Goal: Transaction & Acquisition: Purchase product/service

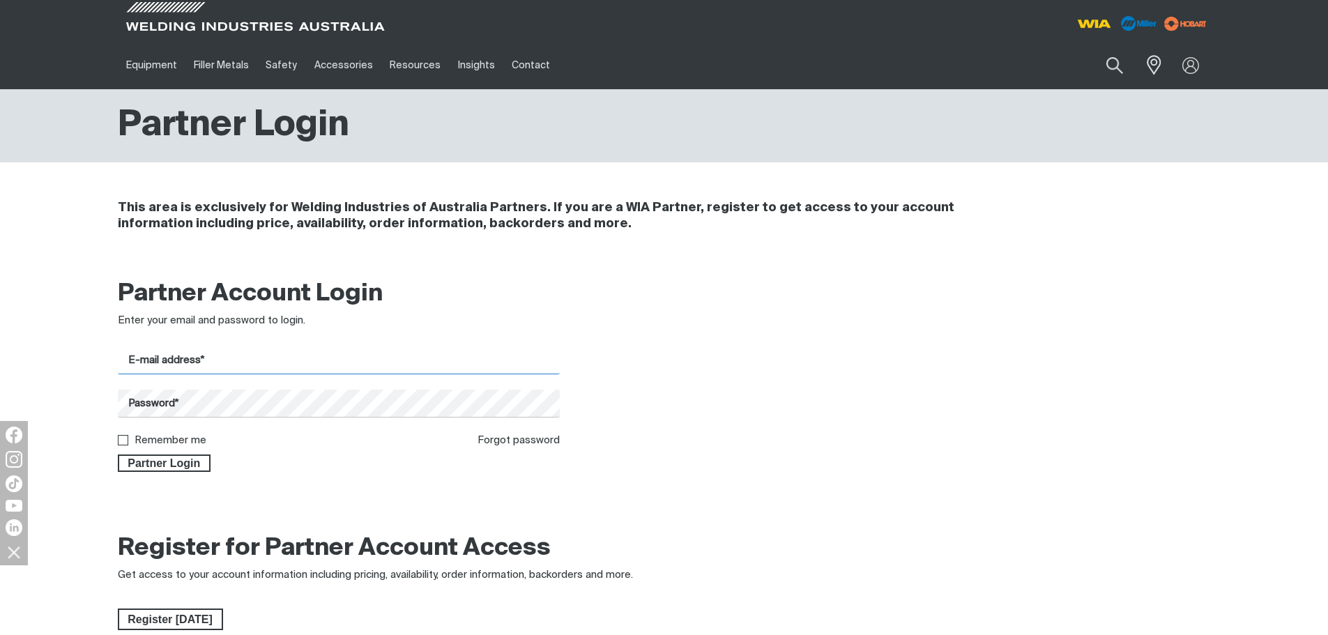
click at [213, 360] on input "E-mail address*" at bounding box center [339, 360] width 443 height 27
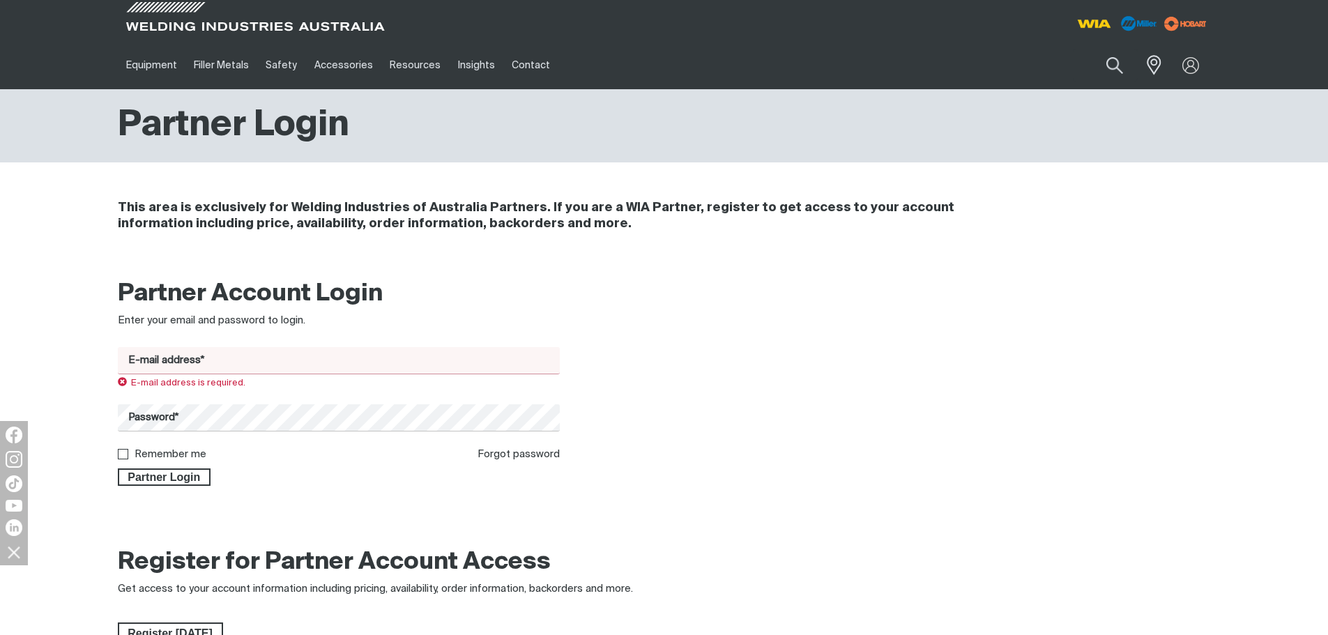
type input "[EMAIL_ADDRESS][DOMAIN_NAME]"
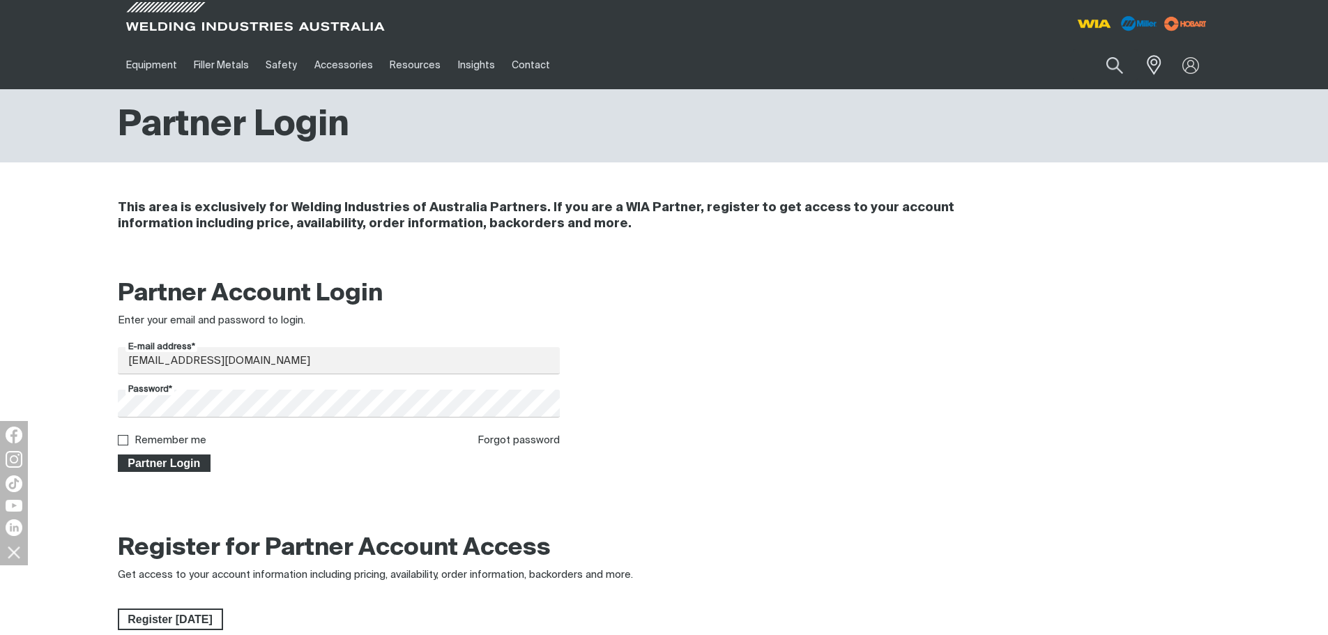
click at [191, 469] on span "Partner Login" at bounding box center [164, 464] width 91 height 18
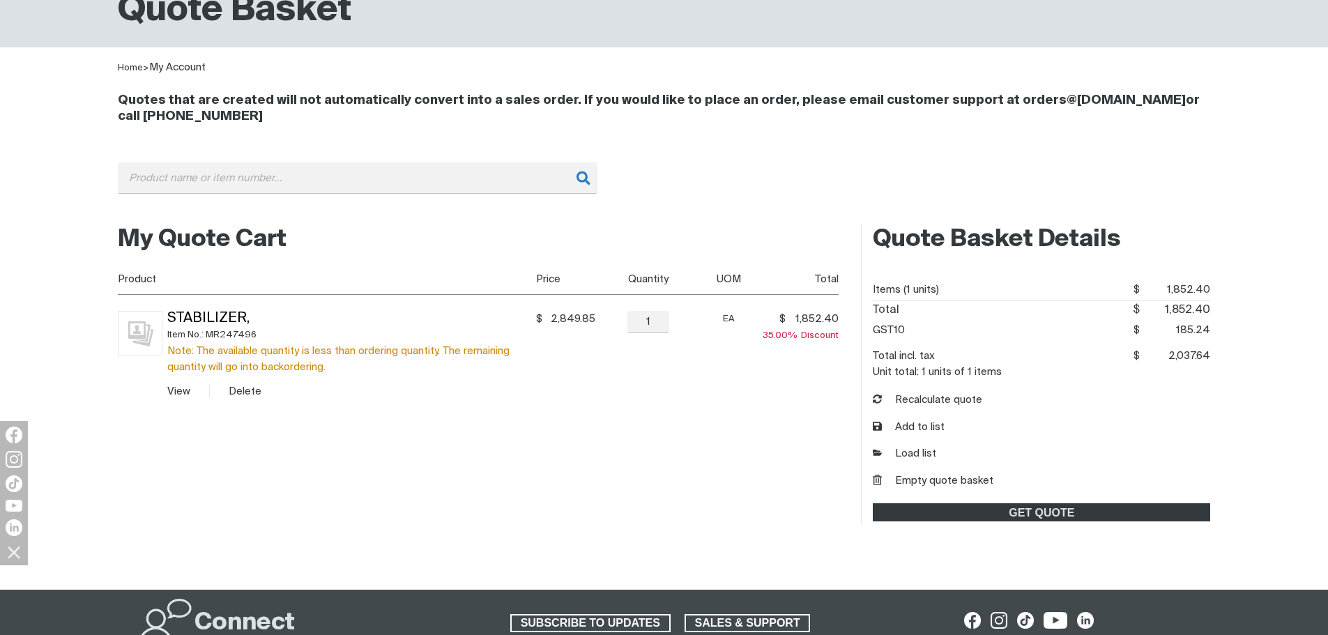
scroll to position [139, 0]
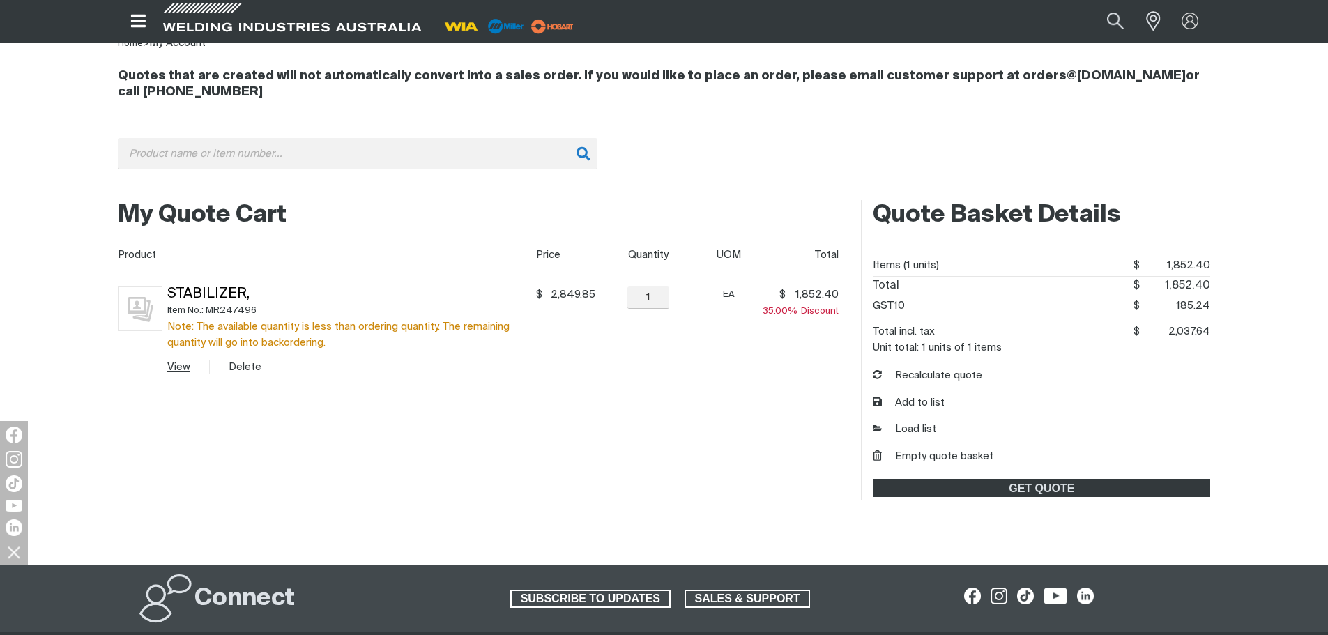
click at [178, 364] on link "View" at bounding box center [178, 367] width 23 height 10
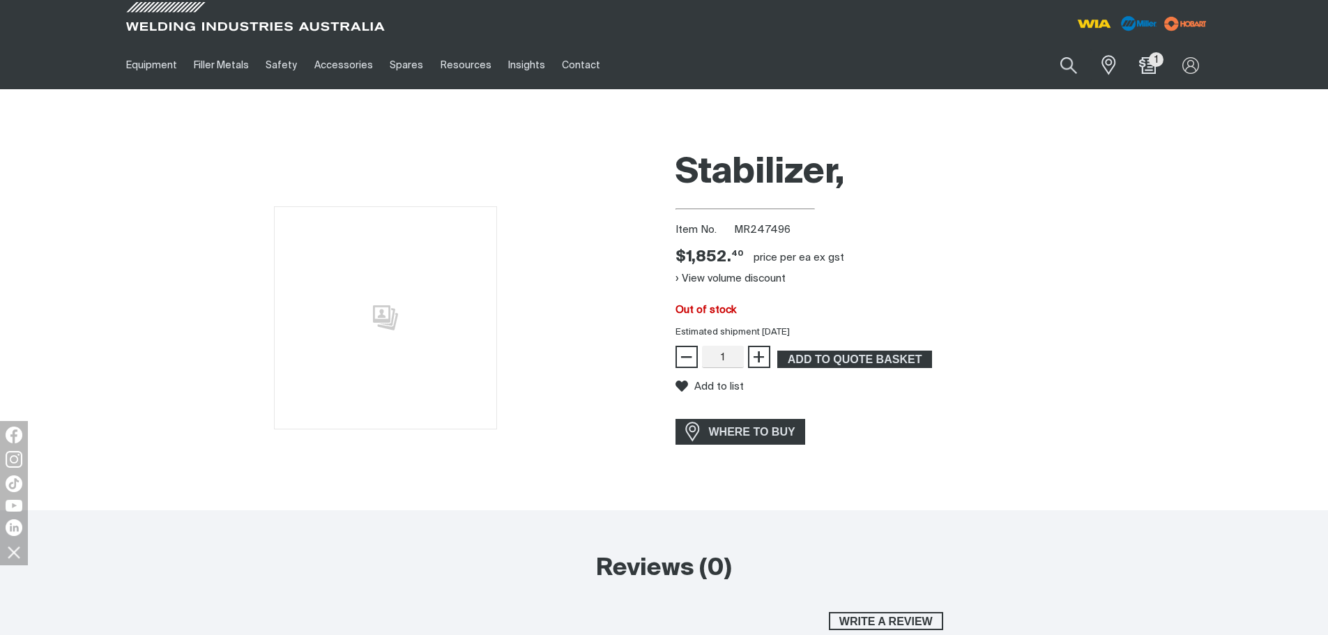
drag, startPoint x: 765, startPoint y: 332, endPoint x: 795, endPoint y: 330, distance: 30.0
click at [795, 330] on div "Estimated shipment [DATE]" at bounding box center [943, 333] width 558 height 14
click at [949, 407] on div "Stabilizer, Item No. MR247496 Price $1852.4 $1,852. 40 price per EA ex gst View…" at bounding box center [943, 327] width 535 height 367
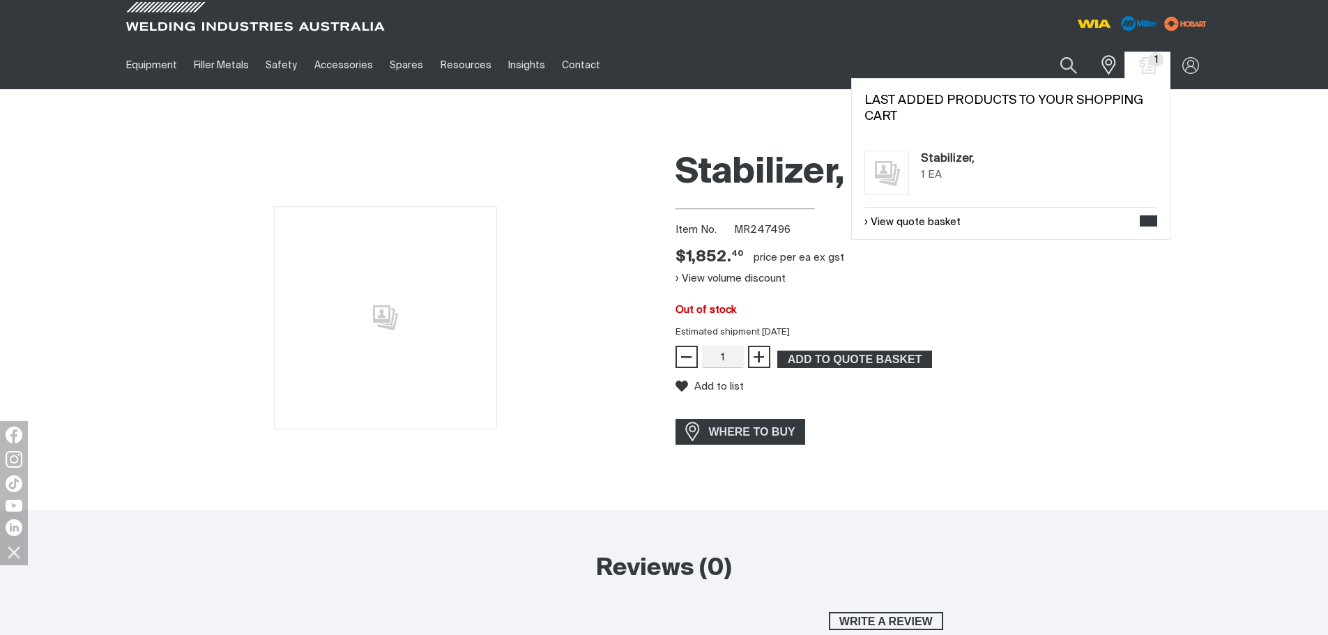
click at [1148, 75] on div "1 1" at bounding box center [1147, 65] width 45 height 26
click at [954, 158] on link "Stabilizer," at bounding box center [948, 159] width 54 height 17
click at [919, 220] on link "View quote basket" at bounding box center [912, 223] width 96 height 16
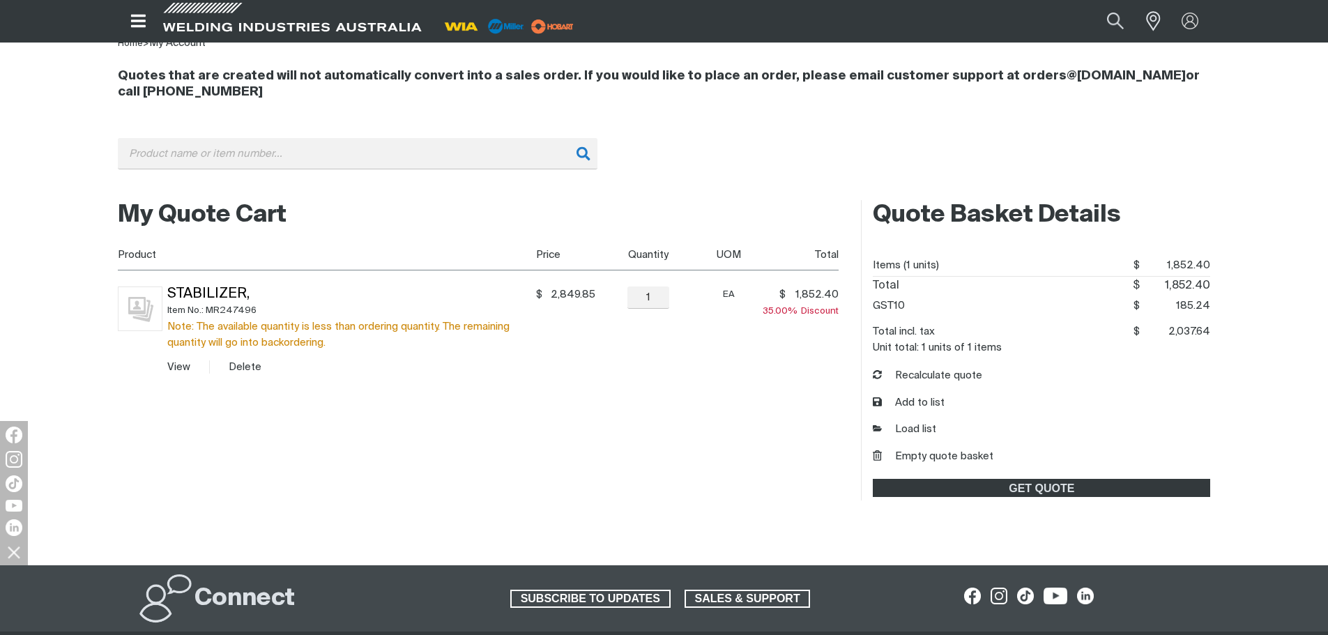
scroll to position [70, 0]
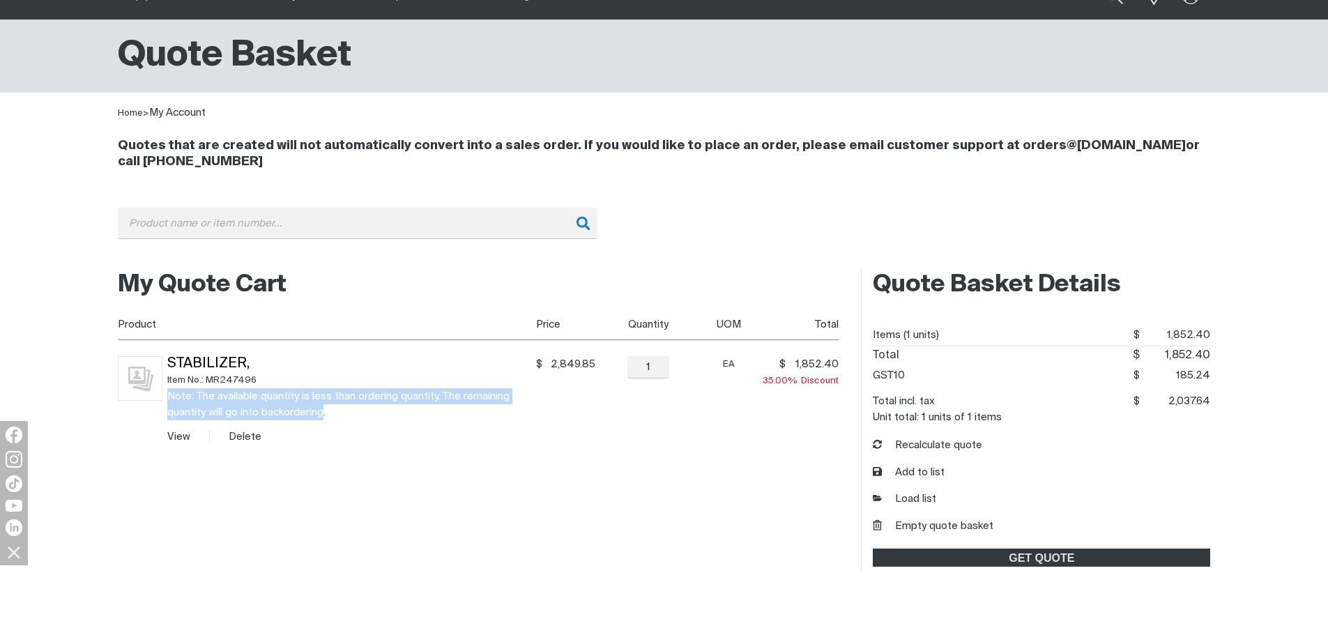
drag, startPoint x: 326, startPoint y: 411, endPoint x: 168, endPoint y: 394, distance: 158.5
click at [168, 394] on div "Note: The available quantity is less than ordering quantity. The remaining quan…" at bounding box center [349, 404] width 364 height 32
click at [344, 421] on td "Stabilizer, Item No.: MR247496 Note: The available quantity is less than orderi…" at bounding box center [346, 400] width 369 height 120
drag, startPoint x: 325, startPoint y: 413, endPoint x: 165, endPoint y: 400, distance: 160.2
click at [165, 400] on td "Stabilizer, Item No.: MR247496 Note: The available quantity is less than orderi…" at bounding box center [346, 400] width 369 height 120
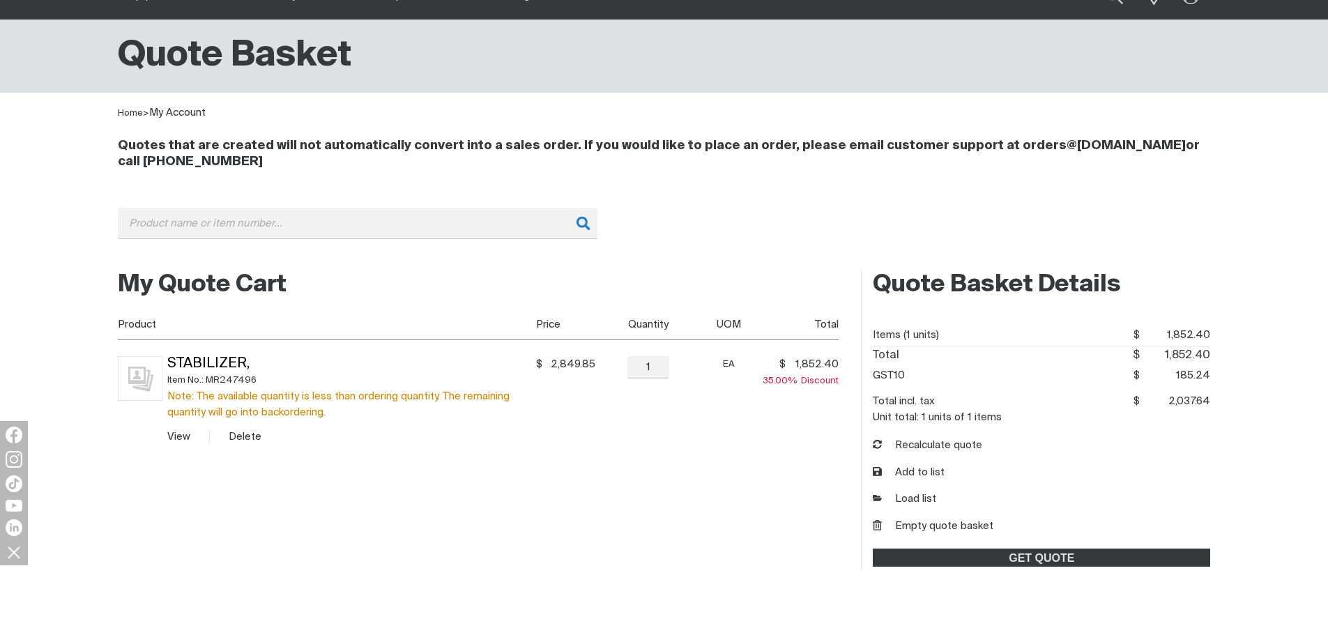
click at [353, 491] on div "My Quote Cart You made changes to your shopping cart. Please recalculate to get…" at bounding box center [479, 420] width 722 height 300
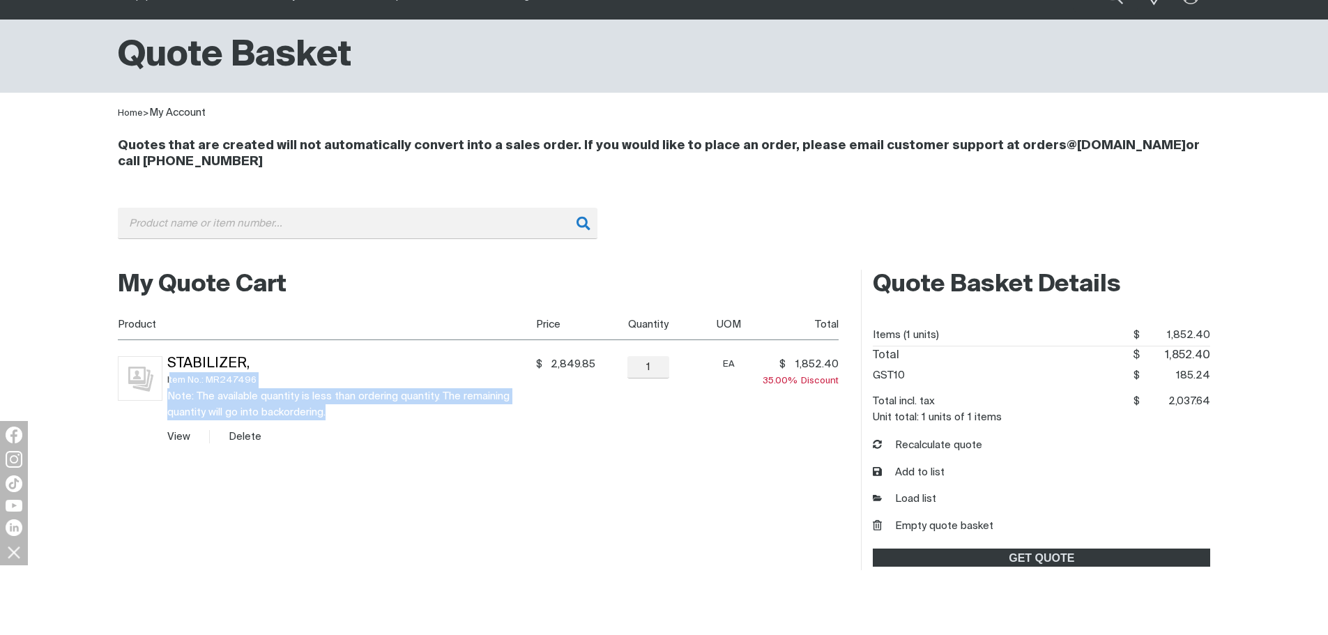
drag, startPoint x: 330, startPoint y: 410, endPoint x: 169, endPoint y: 388, distance: 163.3
click at [169, 388] on div "Item No.: MR247496 Note: The available quantity is less than ordering quantity.…" at bounding box center [349, 396] width 364 height 48
click at [369, 407] on div "Note: The available quantity is less than ordering quantity. The remaining quan…" at bounding box center [349, 404] width 364 height 32
drag, startPoint x: 326, startPoint y: 413, endPoint x: 165, endPoint y: 395, distance: 162.1
click at [165, 395] on td "Stabilizer, Item No.: MR247496 Note: The available quantity is less than orderi…" at bounding box center [346, 400] width 369 height 120
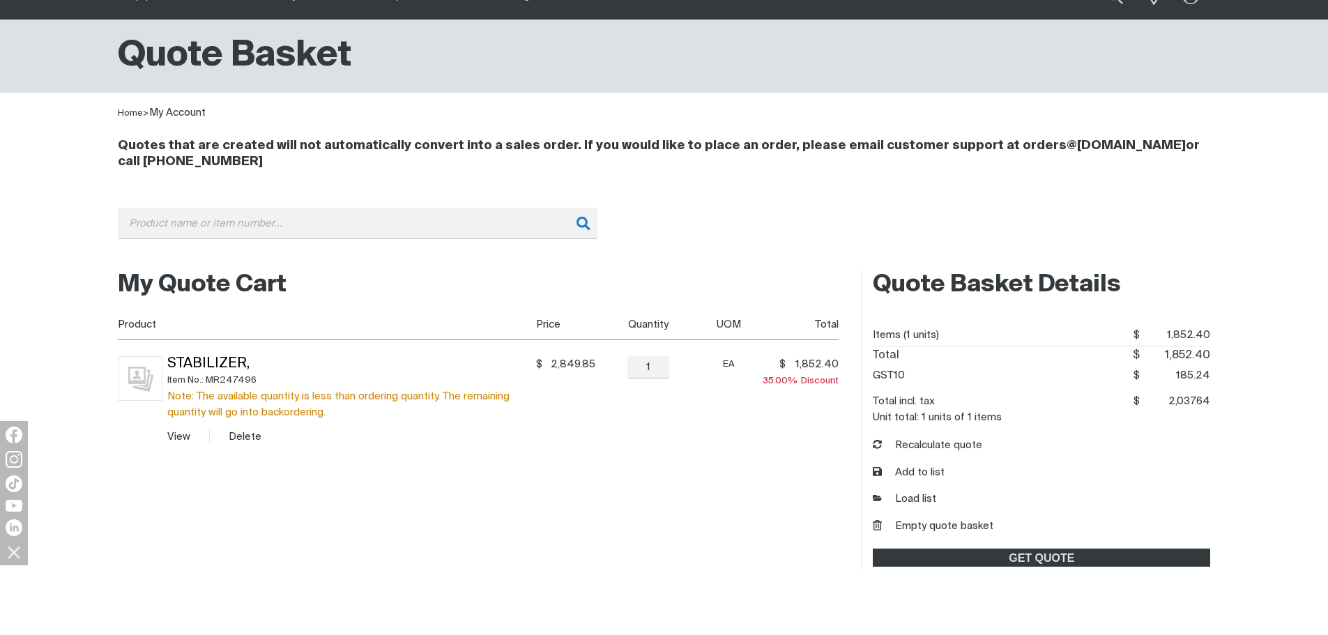
click at [388, 485] on div "My Quote Cart You made changes to your shopping cart. Please recalculate to get…" at bounding box center [479, 420] width 722 height 300
click at [637, 368] on input "1" at bounding box center [648, 367] width 42 height 22
click at [680, 369] on table "Product Price Quantity UOM Total Stabilizer, Item No.: MR247496 Note: The avail…" at bounding box center [479, 384] width 722 height 151
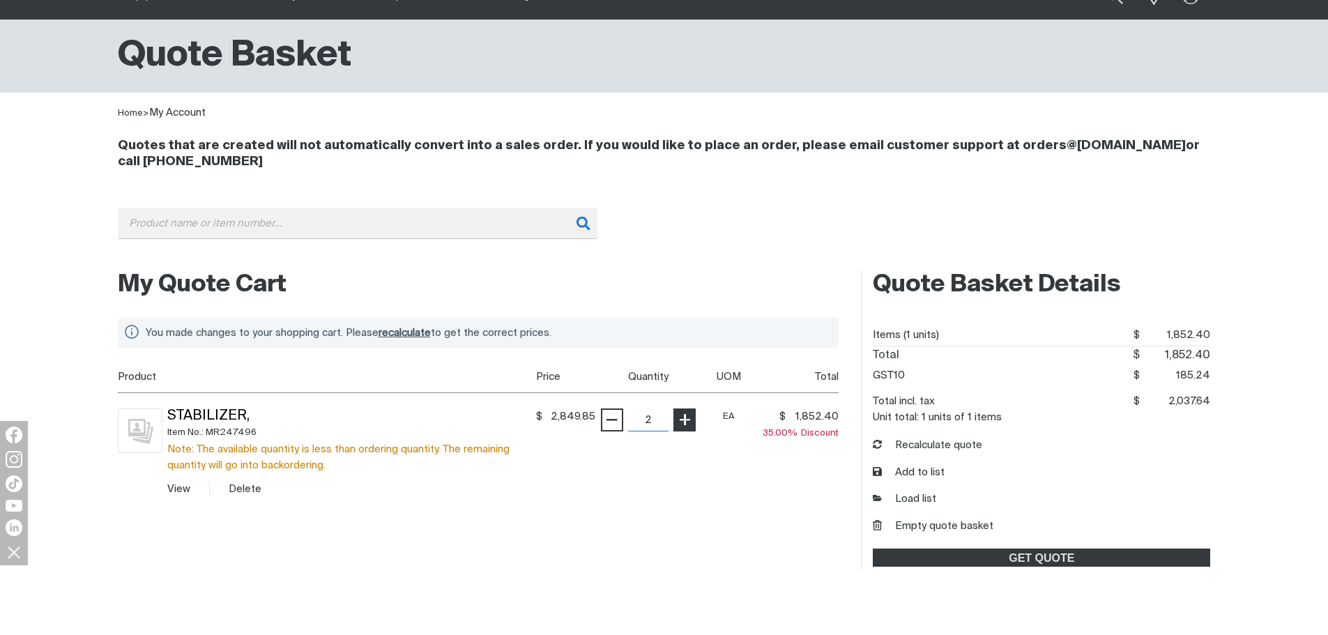
scroll to position [69, 0]
click at [686, 419] on span "+" at bounding box center [684, 421] width 13 height 24
click at [686, 422] on span "+" at bounding box center [684, 421] width 13 height 24
click at [607, 423] on span "−" at bounding box center [611, 421] width 13 height 24
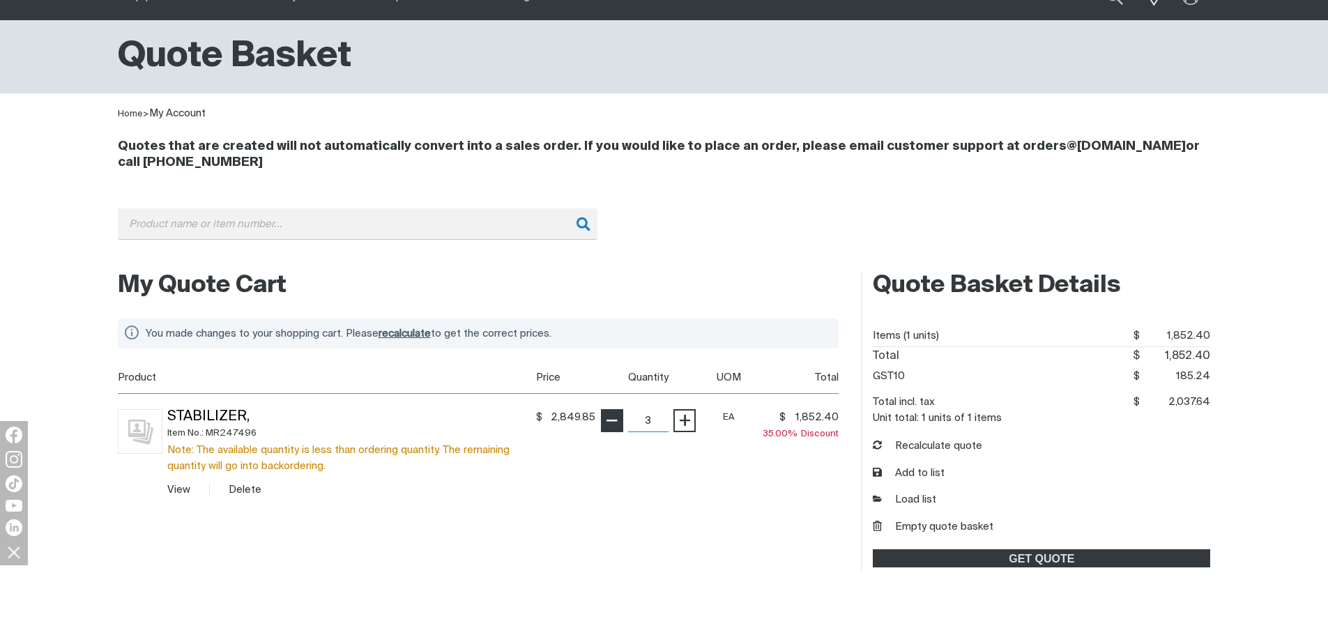
click at [607, 424] on span "−" at bounding box center [611, 421] width 13 height 24
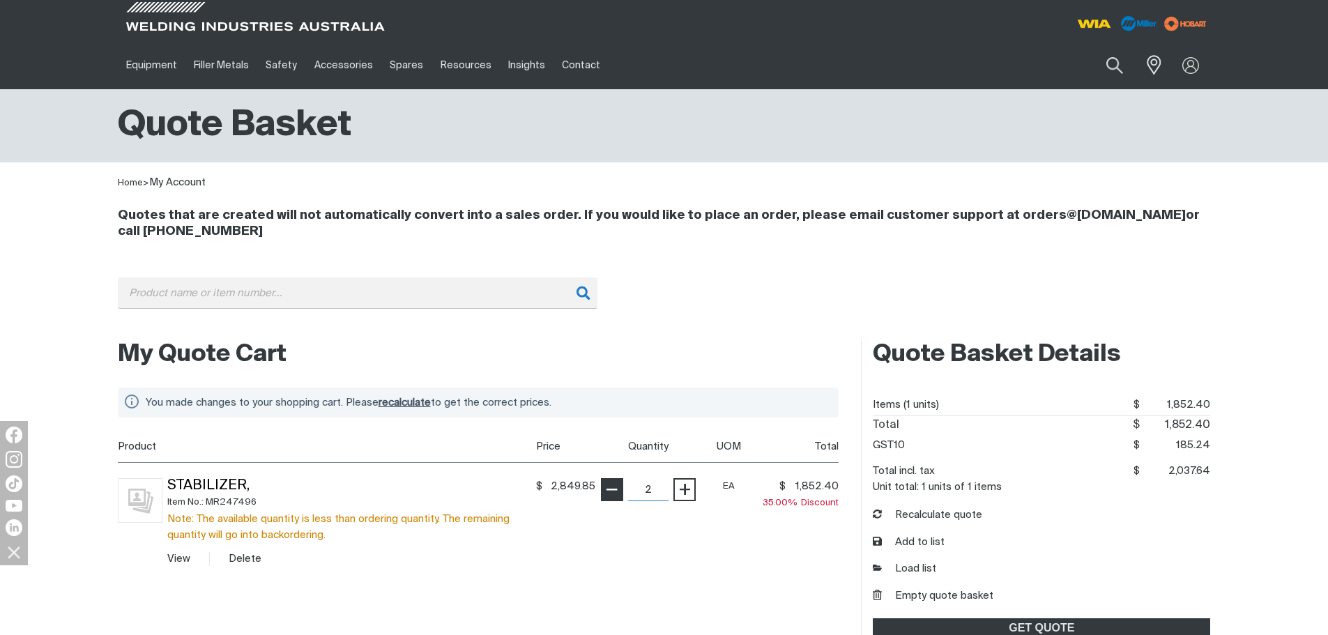
type input "1"
click at [616, 495] on span "−" at bounding box center [611, 490] width 13 height 24
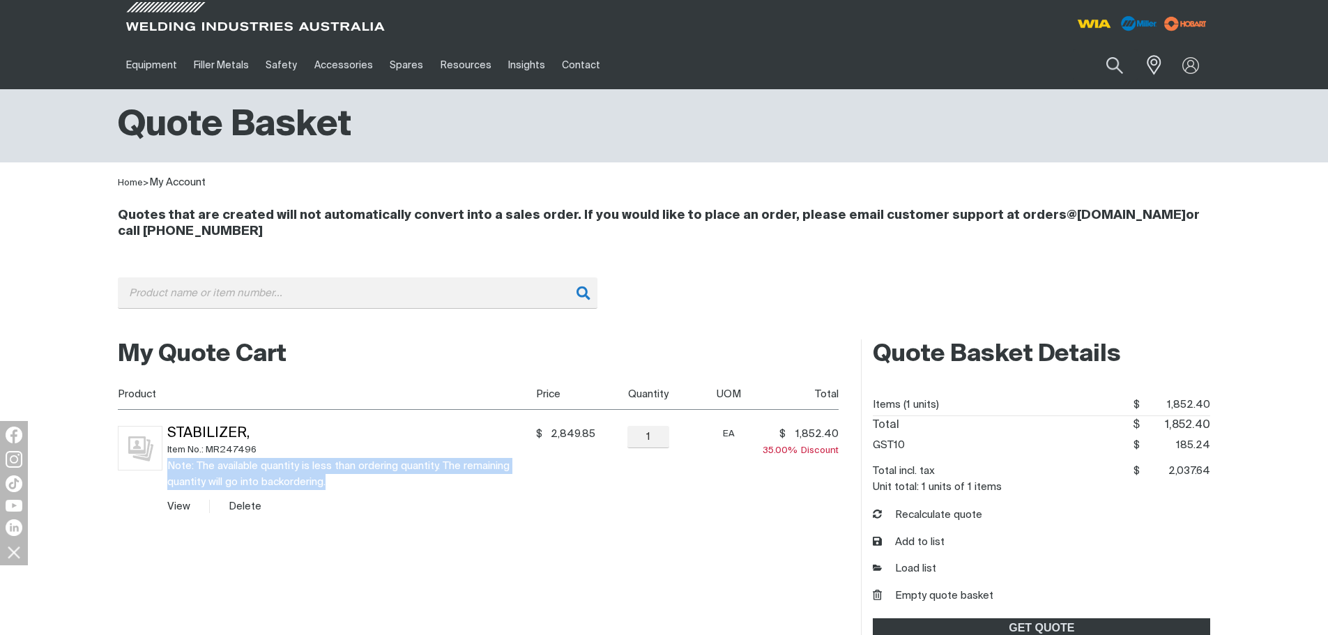
drag, startPoint x: 343, startPoint y: 487, endPoint x: 169, endPoint y: 461, distance: 176.3
click at [169, 461] on div "Note: The available quantity is less than ordering quantity. The remaining quan…" at bounding box center [349, 474] width 364 height 32
click at [340, 490] on div "Note: The available quantity is less than ordering quantity. The remaining quan…" at bounding box center [349, 474] width 364 height 32
drag, startPoint x: 221, startPoint y: 464, endPoint x: 282, endPoint y: 471, distance: 61.0
click at [282, 471] on div "Note: The available quantity is less than ordering quantity. The remaining quan…" at bounding box center [349, 474] width 364 height 32
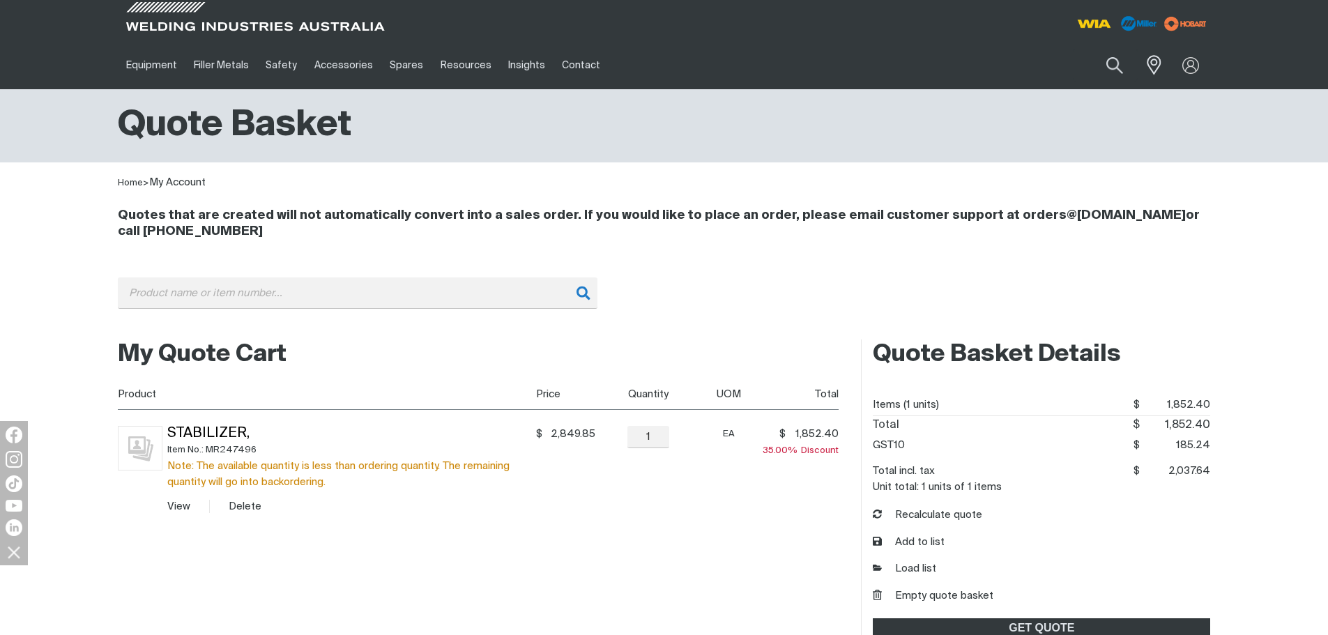
click at [423, 478] on div "Note: The available quantity is less than ordering quantity. The remaining quan…" at bounding box center [349, 474] width 364 height 32
drag, startPoint x: 291, startPoint y: 485, endPoint x: 278, endPoint y: 476, distance: 16.0
click at [273, 475] on div "Note: The available quantity is less than ordering quantity. The remaining quan…" at bounding box center [349, 474] width 364 height 32
click at [599, 488] on td "− 1 Quantity +" at bounding box center [645, 470] width 100 height 120
drag, startPoint x: 222, startPoint y: 465, endPoint x: 261, endPoint y: 464, distance: 39.7
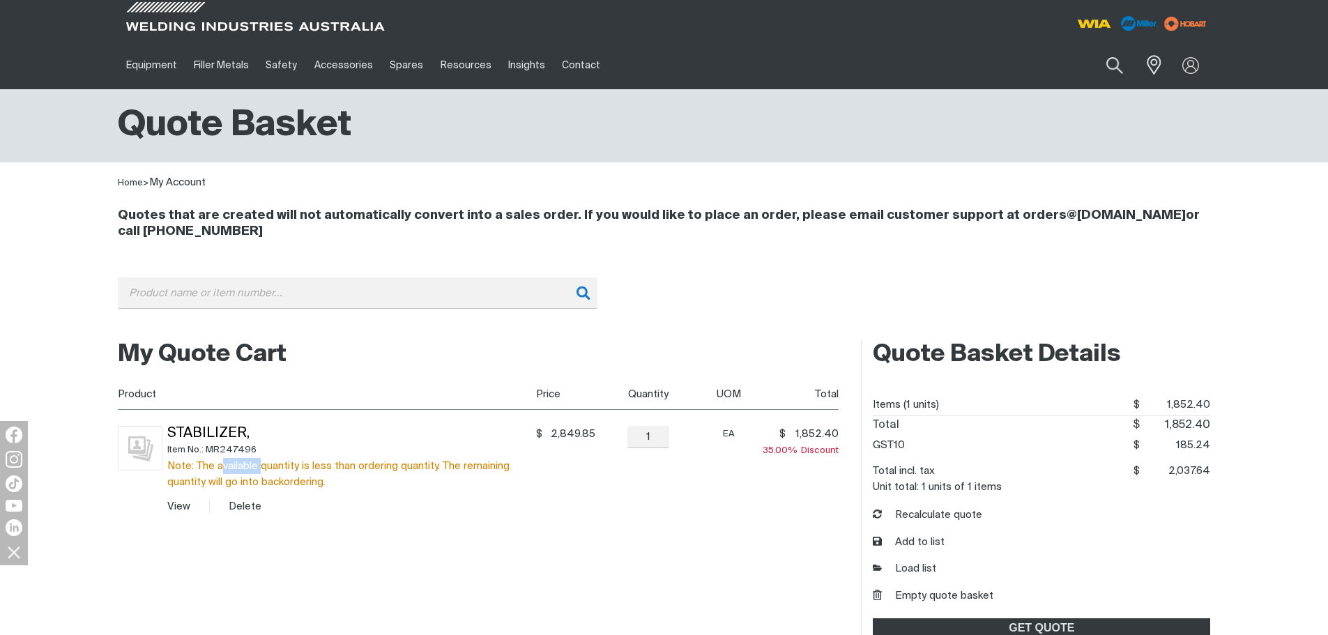
click at [261, 464] on div "Note: The available quantity is less than ordering quantity. The remaining quan…" at bounding box center [349, 474] width 364 height 32
